Goal: Transaction & Acquisition: Book appointment/travel/reservation

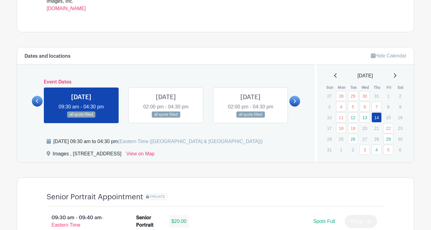
scroll to position [277, 0]
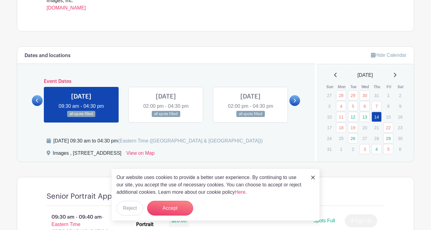
click at [396, 72] on link at bounding box center [395, 74] width 3 height 7
click at [396, 75] on icon at bounding box center [395, 74] width 3 height 5
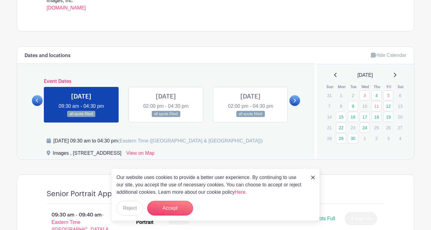
click at [334, 75] on icon at bounding box center [335, 74] width 3 height 5
click at [334, 73] on icon at bounding box center [335, 74] width 3 height 5
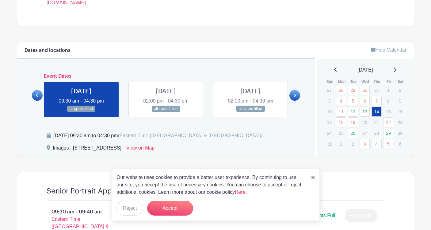
scroll to position [288, 0]
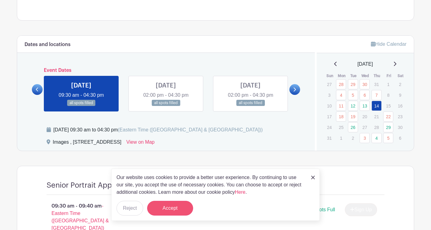
click at [173, 213] on button "Accept" at bounding box center [170, 208] width 46 height 15
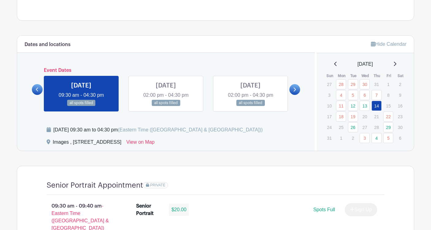
click at [392, 61] on div "[DATE]" at bounding box center [365, 63] width 83 height 7
click at [393, 61] on div "[DATE]" at bounding box center [365, 63] width 83 height 7
click at [394, 61] on div "[DATE]" at bounding box center [365, 63] width 83 height 7
click at [396, 62] on icon at bounding box center [395, 63] width 3 height 5
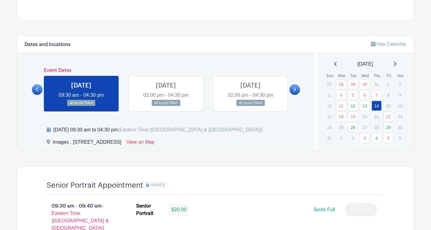
click at [395, 63] on icon at bounding box center [395, 63] width 3 height 5
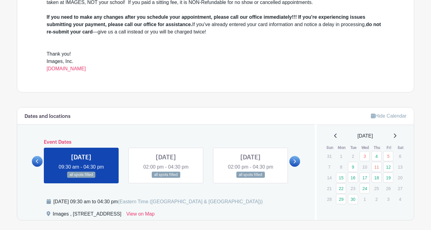
scroll to position [216, 0]
click at [397, 134] on icon at bounding box center [395, 135] width 3 height 5
click at [334, 134] on icon at bounding box center [335, 135] width 3 height 5
click at [334, 135] on icon at bounding box center [335, 135] width 3 height 5
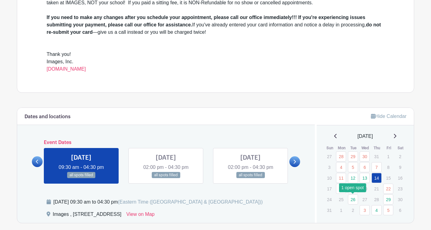
click at [356, 200] on link "26" at bounding box center [353, 199] width 10 height 10
click at [391, 200] on link "29" at bounding box center [388, 199] width 10 height 10
click at [388, 199] on link "29" at bounding box center [388, 199] width 10 height 10
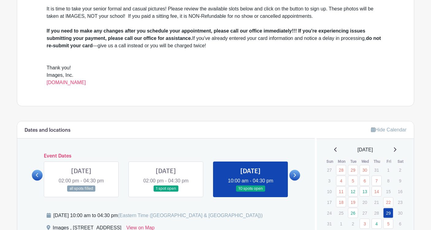
scroll to position [224, 0]
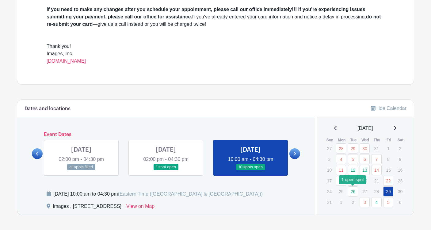
click at [352, 189] on link "26" at bounding box center [353, 191] width 10 height 10
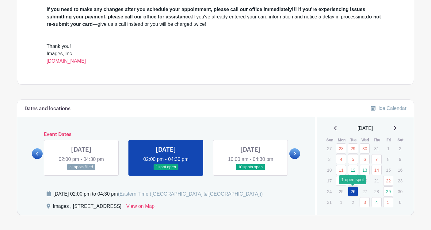
click at [352, 190] on link "26" at bounding box center [353, 191] width 10 height 10
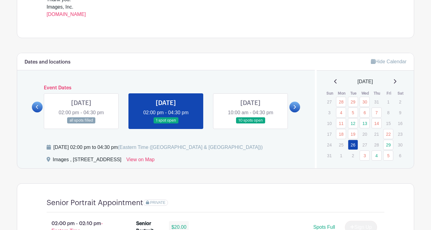
scroll to position [275, 0]
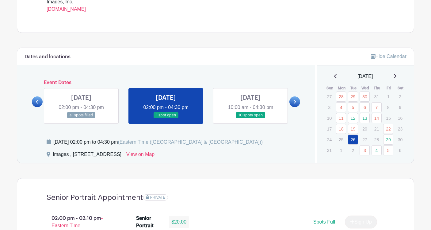
click at [395, 76] on div "[DATE]" at bounding box center [365, 76] width 83 height 7
click at [395, 76] on icon at bounding box center [395, 76] width 3 height 5
click at [397, 75] on icon at bounding box center [395, 76] width 3 height 5
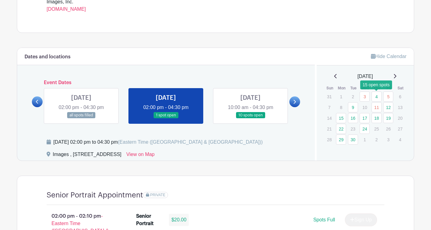
click at [376, 98] on link "4" at bounding box center [377, 96] width 10 height 10
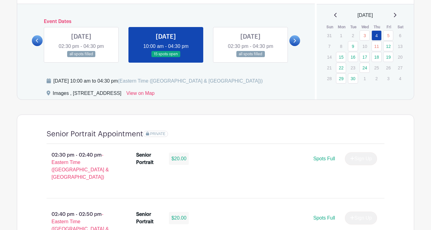
scroll to position [334, 0]
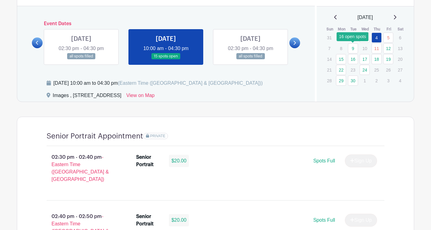
click at [350, 47] on link "9" at bounding box center [353, 48] width 10 height 10
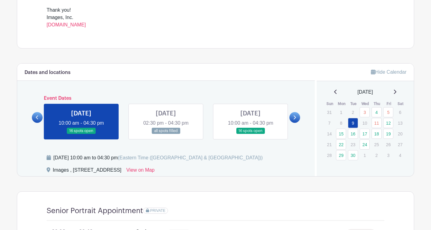
scroll to position [259, 0]
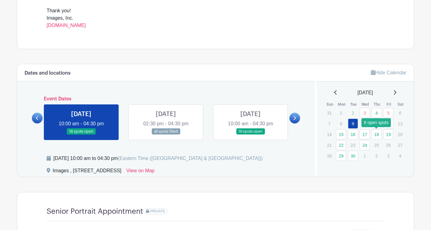
click at [379, 134] on link "18" at bounding box center [377, 134] width 10 height 10
click at [376, 134] on link "18" at bounding box center [377, 134] width 10 height 10
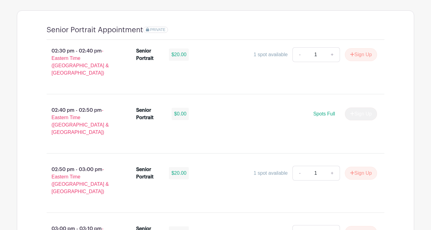
scroll to position [441, 0]
